Goal: Check status: Check status

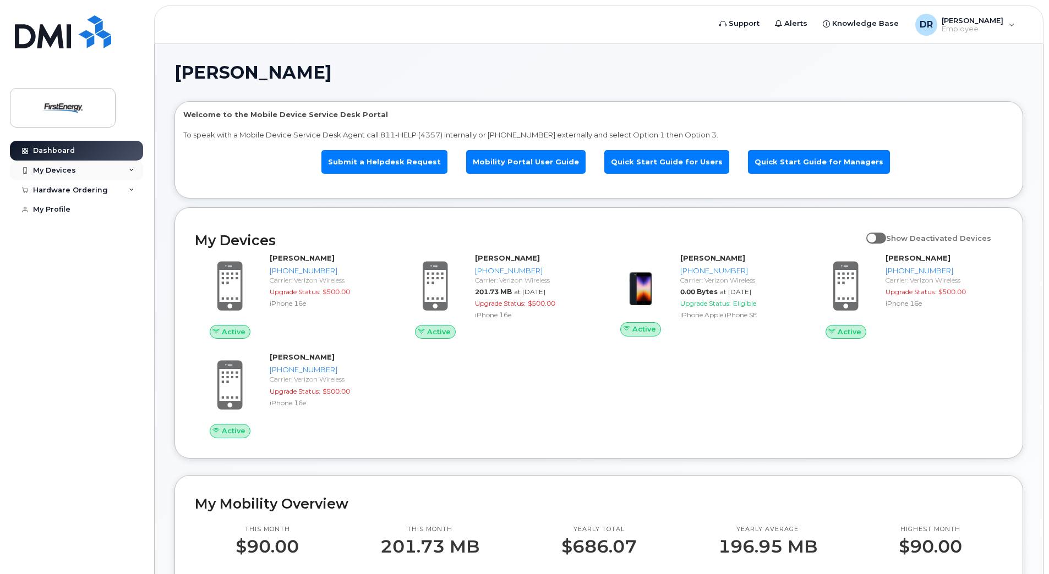
click at [66, 165] on div "My Devices" at bounding box center [76, 171] width 133 height 20
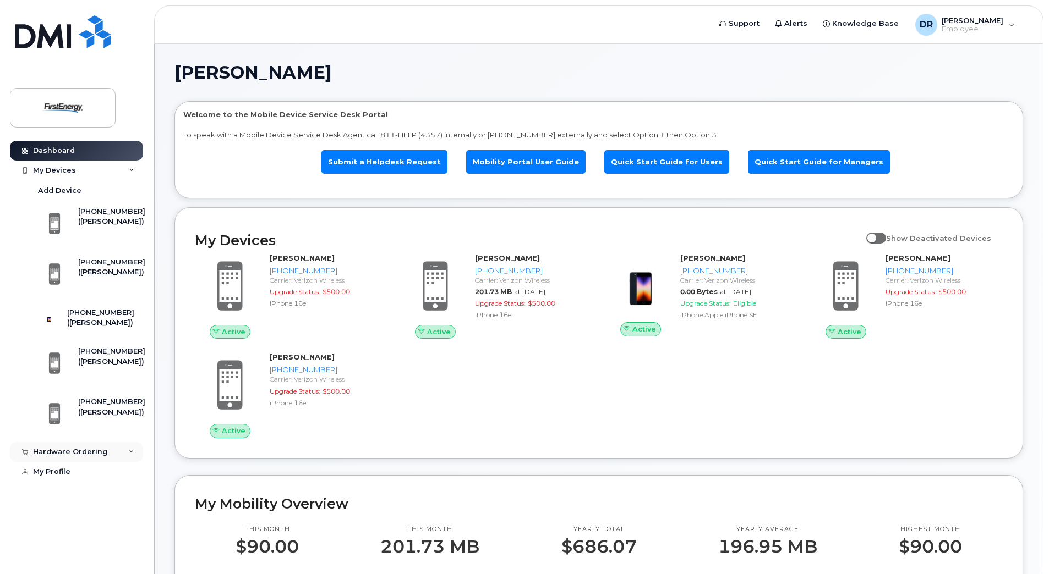
click at [111, 456] on div "Hardware Ordering" at bounding box center [76, 452] width 133 height 20
click at [87, 473] on link "My Orders" at bounding box center [86, 472] width 114 height 21
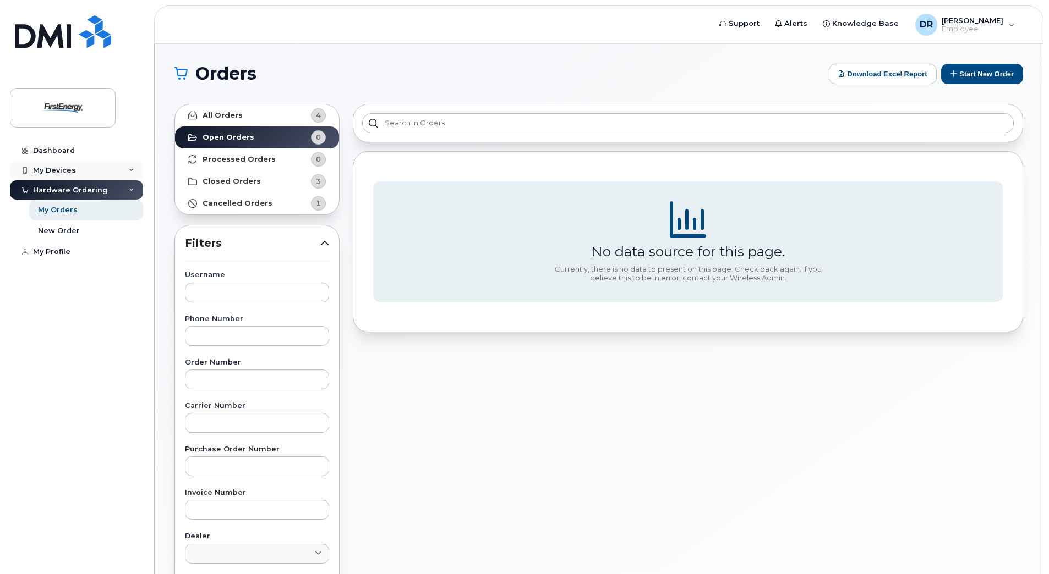
click at [56, 169] on div "My Devices" at bounding box center [54, 170] width 43 height 9
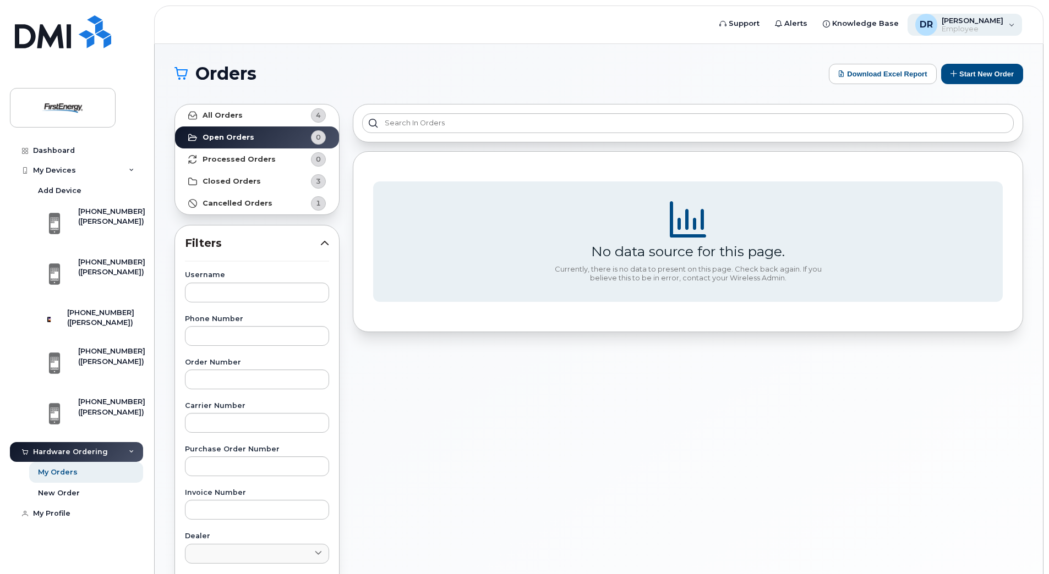
click at [947, 25] on span "Employee" at bounding box center [972, 29] width 62 height 9
